Goal: Transaction & Acquisition: Obtain resource

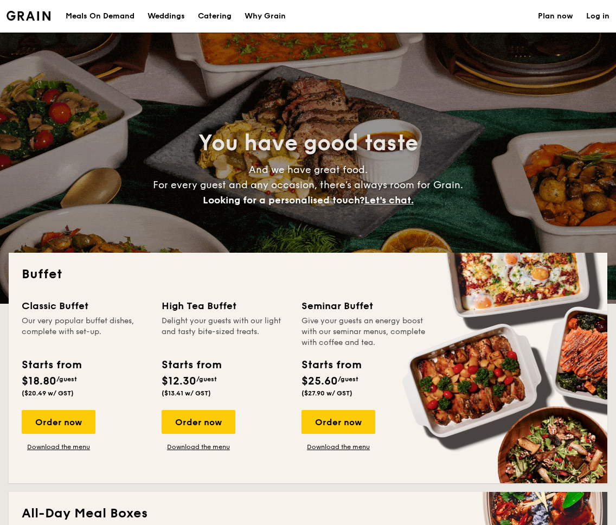
select select
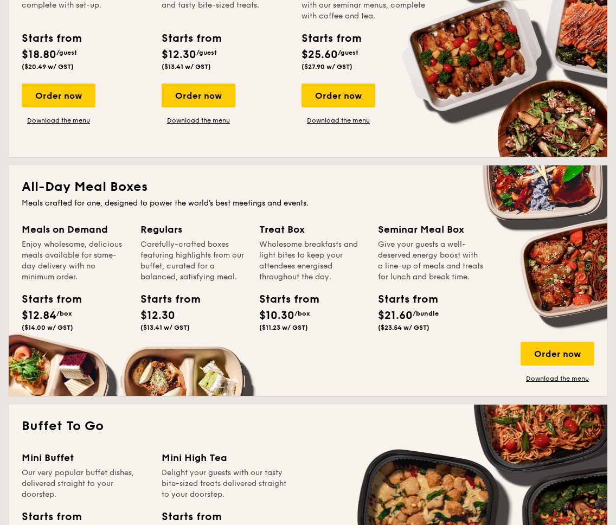
scroll to position [326, 0]
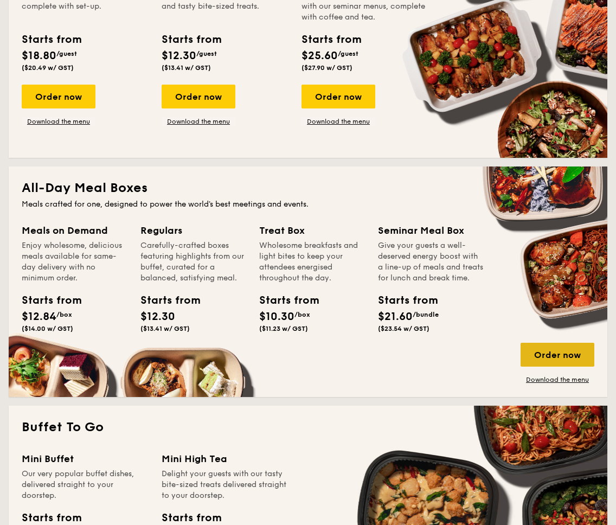
click at [563, 352] on div "Order now" at bounding box center [558, 355] width 74 height 24
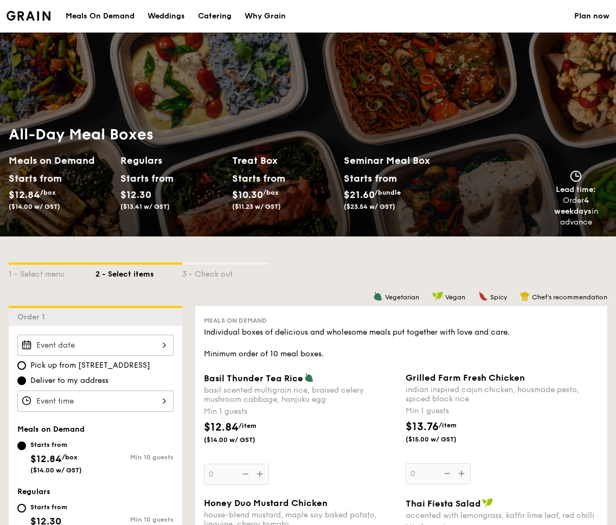
select select
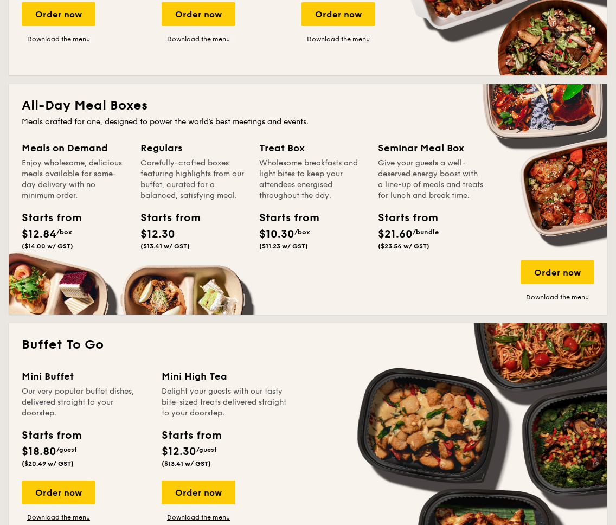
scroll to position [404, 0]
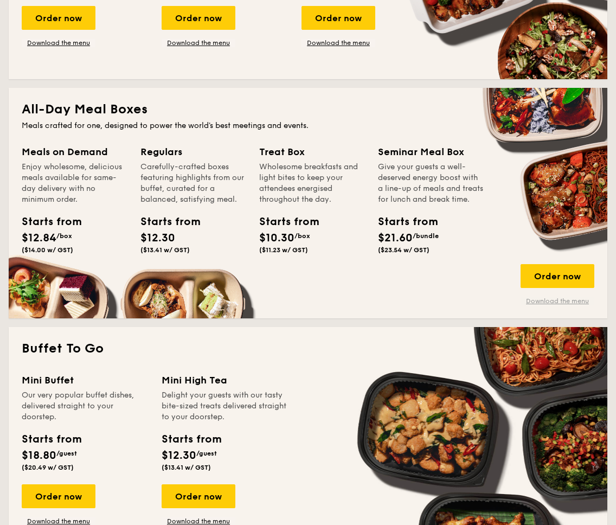
click at [560, 300] on link "Download the menu" at bounding box center [558, 301] width 74 height 9
